Goal: Transaction & Acquisition: Book appointment/travel/reservation

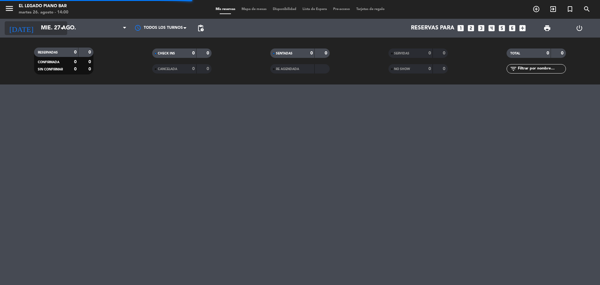
click at [56, 28] on input "mié. 27 ago." at bounding box center [74, 28] width 73 height 13
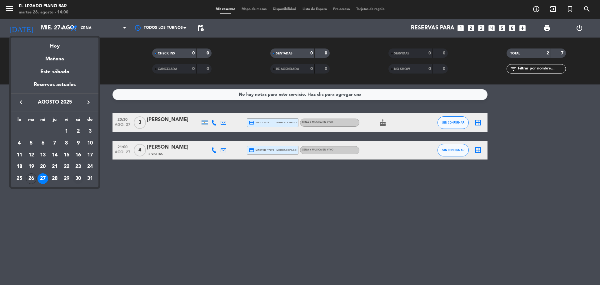
click at [79, 178] on div "30" at bounding box center [78, 178] width 11 height 11
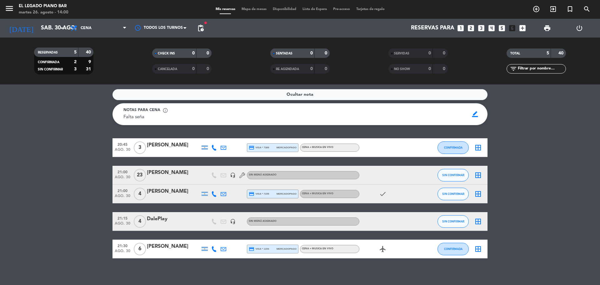
click at [161, 150] on div at bounding box center [173, 151] width 53 height 5
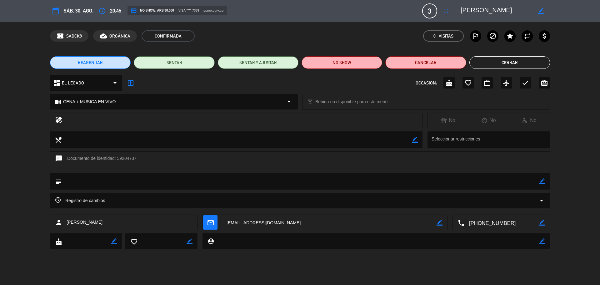
click at [515, 60] on button "Cerrar" at bounding box center [510, 62] width 81 height 13
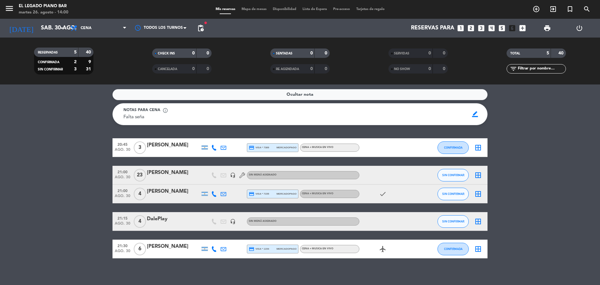
click at [171, 249] on div "[PERSON_NAME]" at bounding box center [173, 246] width 53 height 8
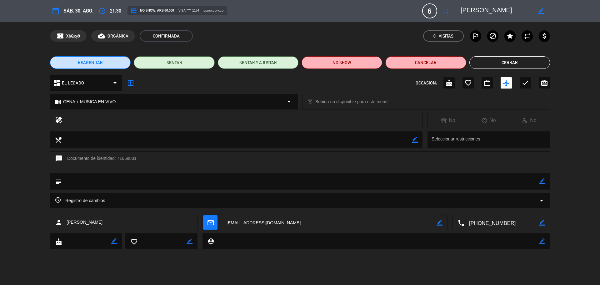
click at [505, 61] on button "Cerrar" at bounding box center [510, 62] width 81 height 13
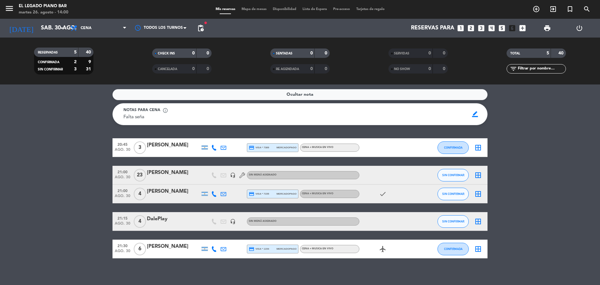
click at [176, 198] on div at bounding box center [173, 197] width 53 height 5
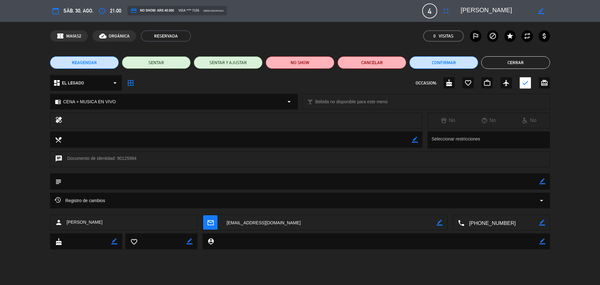
click at [499, 63] on button "Cerrar" at bounding box center [515, 62] width 69 height 13
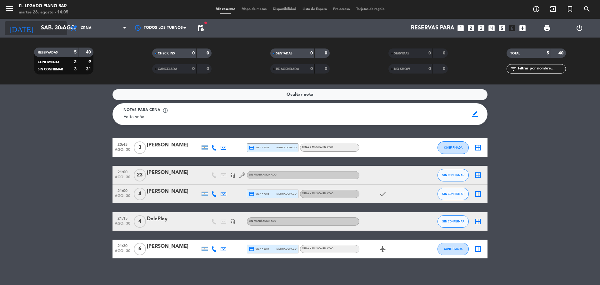
click at [45, 29] on input "sáb. 30 ago." at bounding box center [74, 28] width 73 height 13
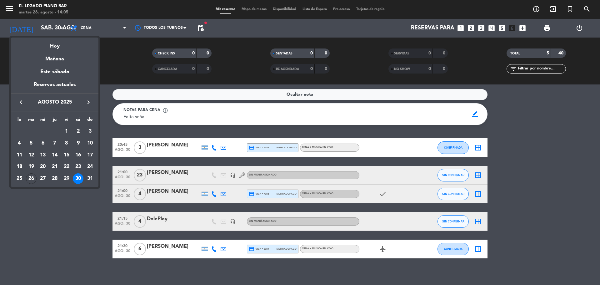
click at [88, 103] on icon "keyboard_arrow_right" at bounding box center [89, 102] width 8 height 8
click at [55, 153] on div "11" at bounding box center [54, 155] width 11 height 11
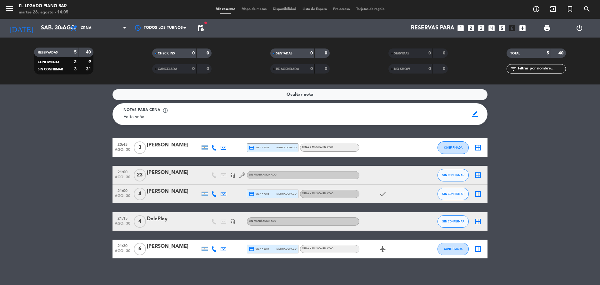
type input "[DEMOGRAPHIC_DATA] [DATE]"
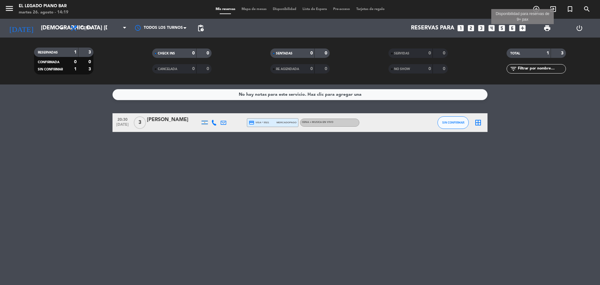
click at [524, 28] on icon "add_box" at bounding box center [523, 28] width 8 height 8
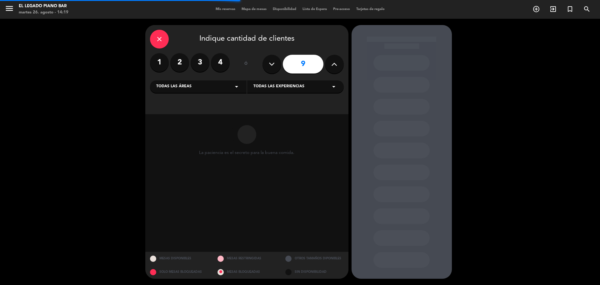
click at [272, 66] on icon at bounding box center [272, 63] width 6 height 9
type input "8"
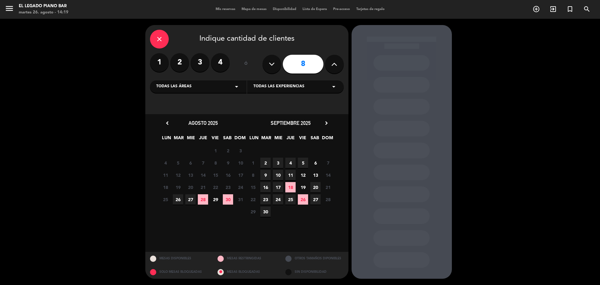
click at [291, 174] on span "11" at bounding box center [290, 175] width 10 height 10
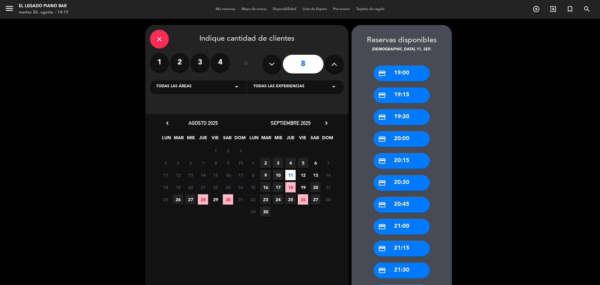
click at [414, 227] on div "credit_card 21:00" at bounding box center [402, 226] width 56 height 16
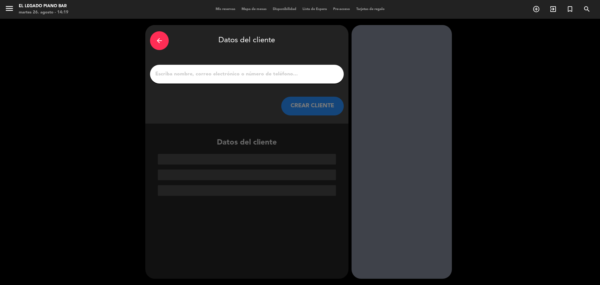
click at [213, 79] on div at bounding box center [247, 74] width 194 height 19
click at [208, 75] on input "1" at bounding box center [247, 74] width 184 height 9
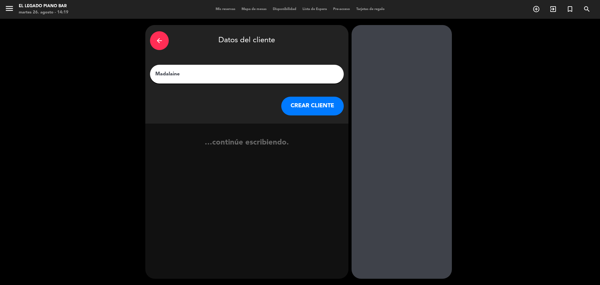
type input "Madalaine"
click at [318, 112] on button "CREAR CLIENTE" at bounding box center [312, 106] width 63 height 19
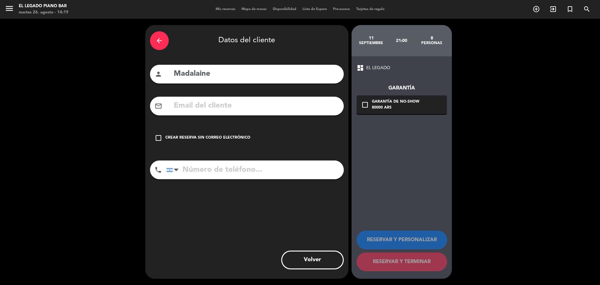
click at [205, 143] on div "check_box_outline_blank Crear reserva sin correo electrónico" at bounding box center [247, 137] width 194 height 19
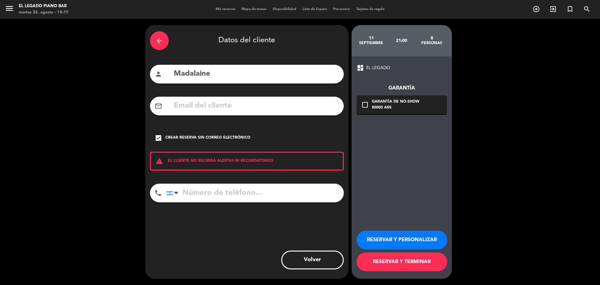
click at [413, 270] on button "RESERVAR Y TERMINAR" at bounding box center [402, 261] width 91 height 19
